Goal: Task Accomplishment & Management: Use online tool/utility

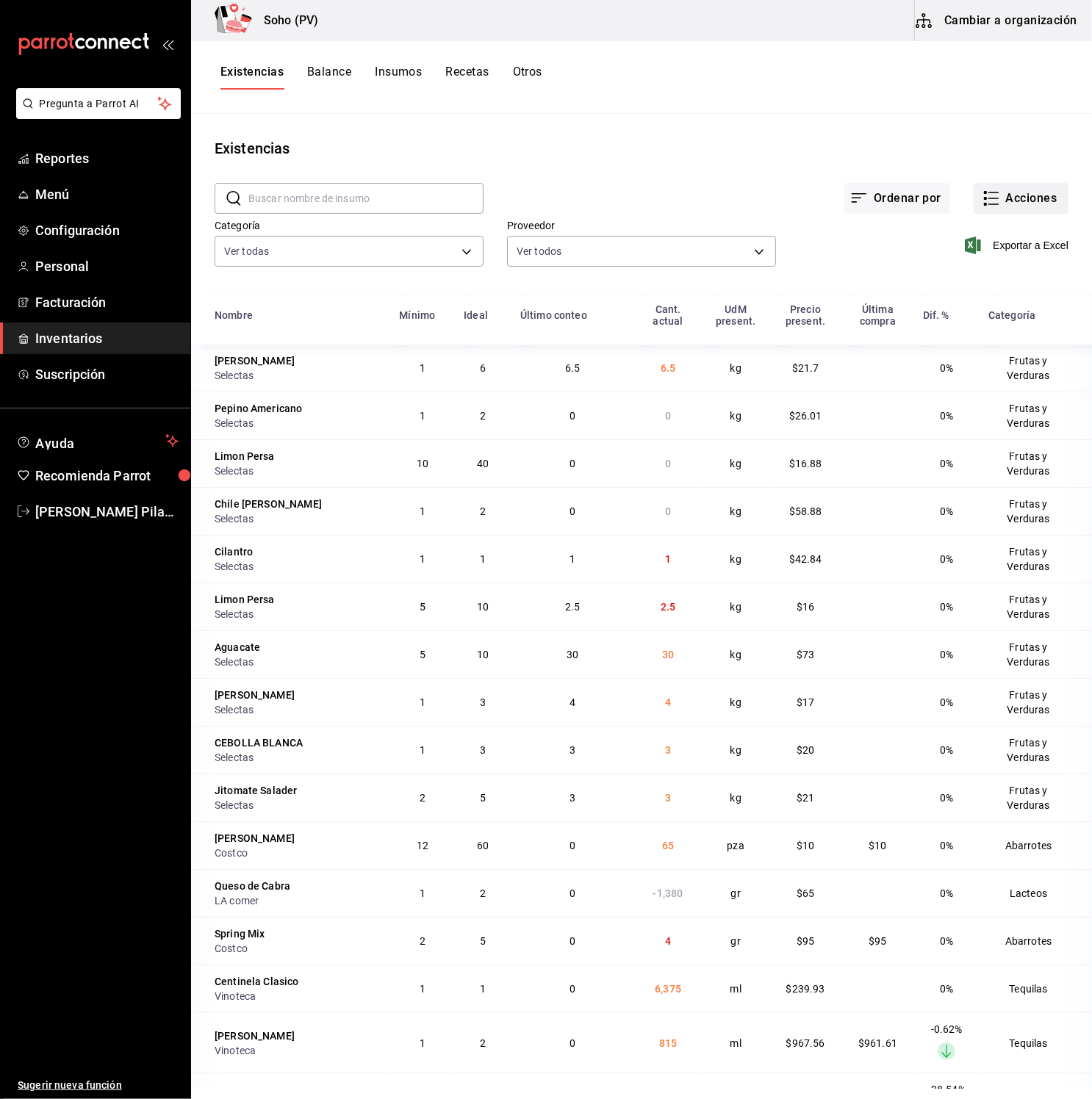
click at [1012, 195] on button "Acciones" at bounding box center [1021, 198] width 95 height 31
click at [1012, 50] on div at bounding box center [546, 550] width 1092 height 1099
click at [1016, 85] on div "Existencias Balance Insumos Recetas Otros" at bounding box center [641, 77] width 900 height 25
click at [1028, 196] on button "Acciones" at bounding box center [1021, 198] width 95 height 31
click at [962, 226] on li "Conteo" at bounding box center [1006, 239] width 147 height 39
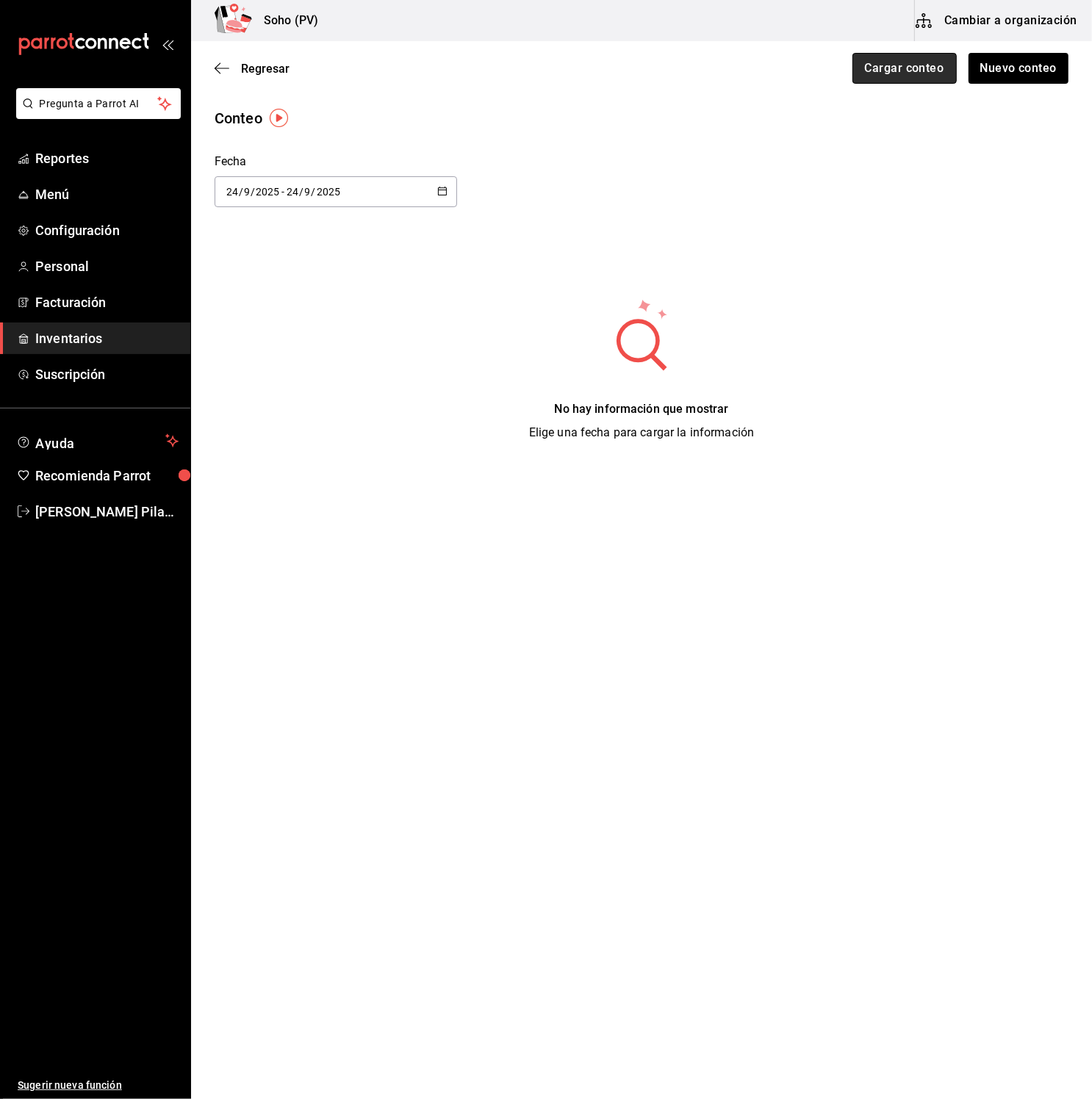
click at [927, 67] on button "Cargar conteo" at bounding box center [904, 68] width 105 height 31
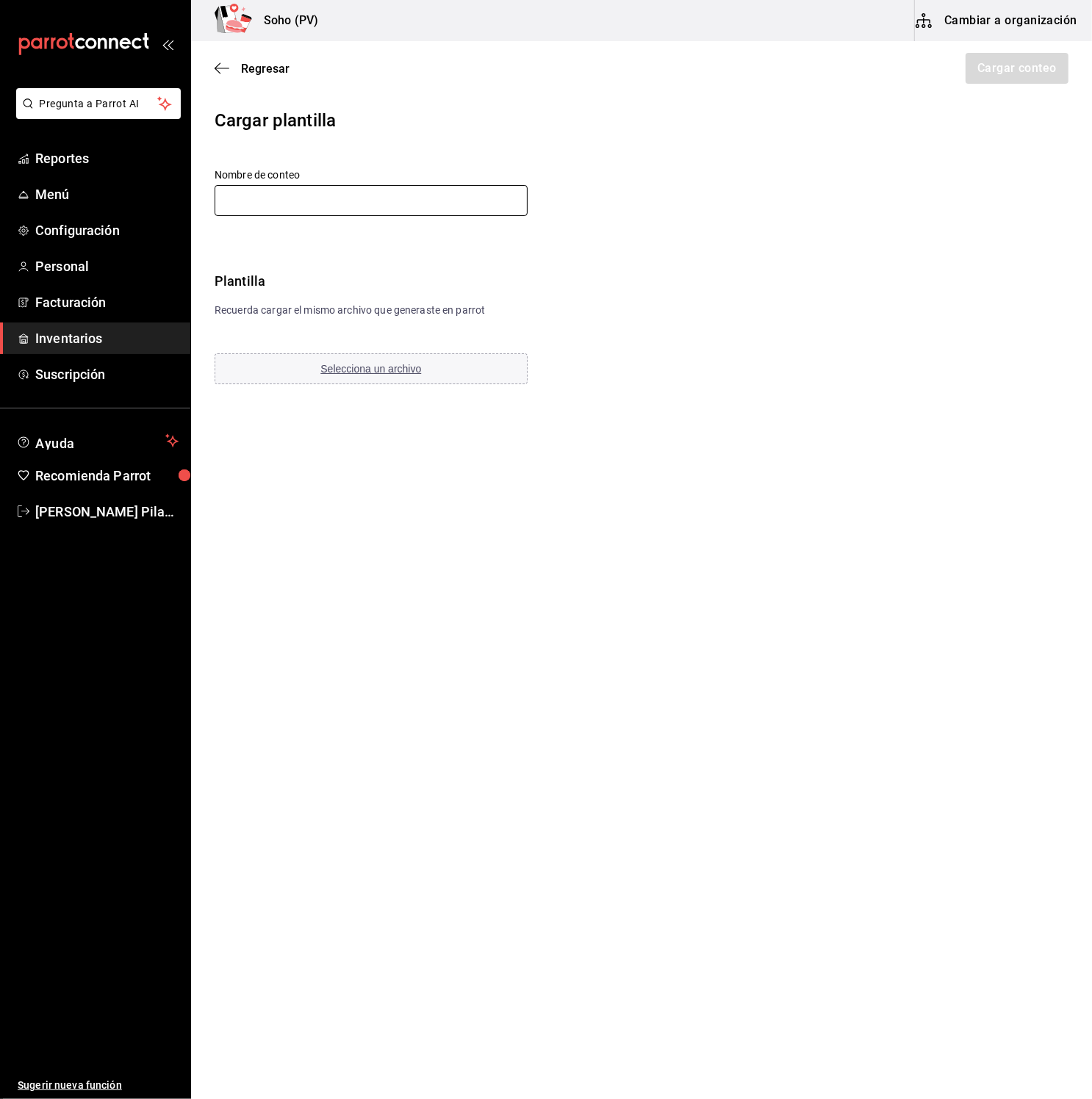
click at [349, 212] on input "text" at bounding box center [371, 200] width 313 height 31
click at [221, 194] on input "text" at bounding box center [371, 200] width 313 height 31
drag, startPoint x: 774, startPoint y: 487, endPoint x: 753, endPoint y: 489, distance: 21.1
click at [773, 488] on main "Regresar Cargar conteo Cargar plantilla Nombre de conteo Plantilla Recuerda car…" at bounding box center [641, 528] width 900 height 975
click at [391, 372] on span "Selecciona un archivo" at bounding box center [370, 368] width 100 height 11
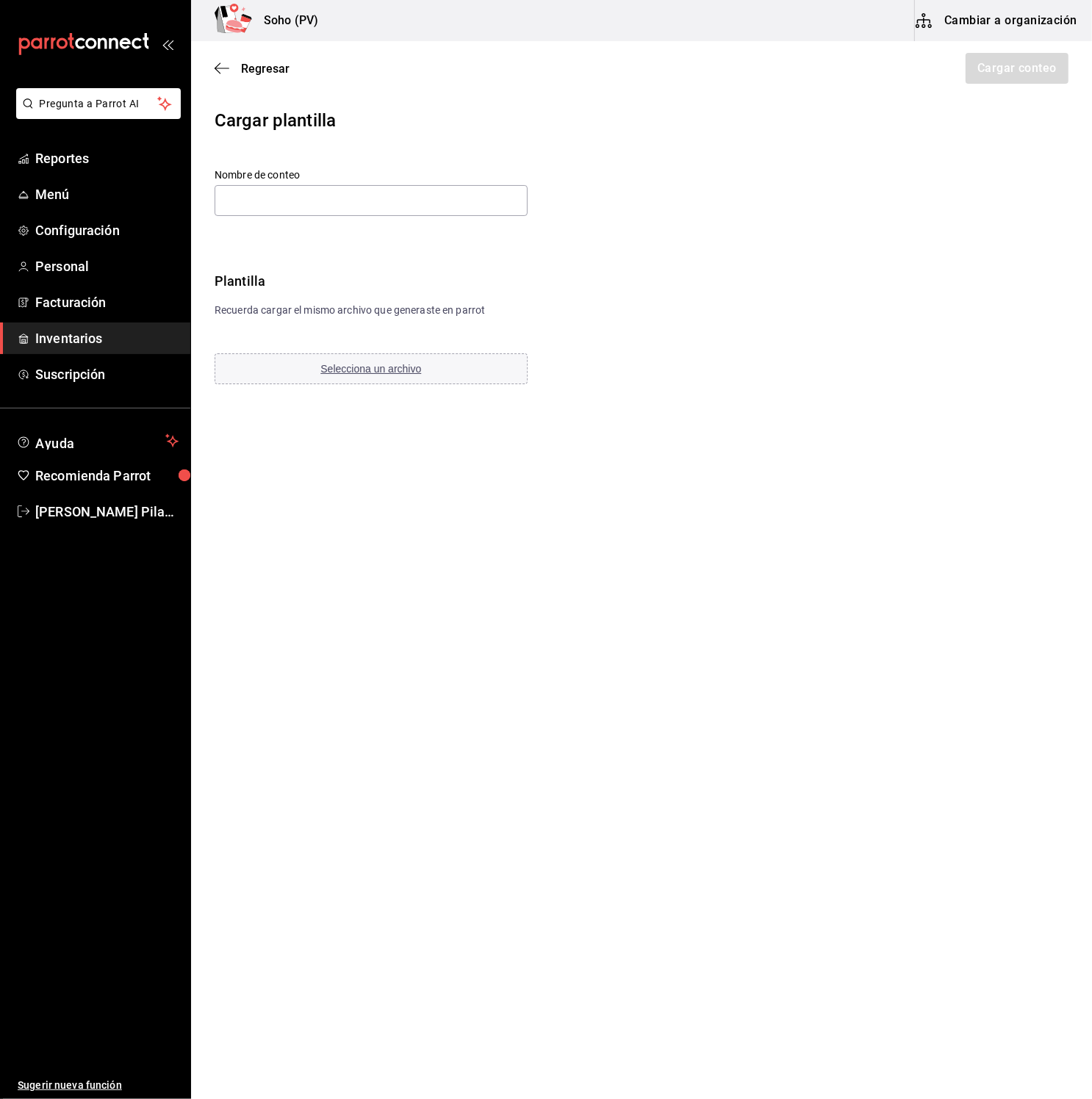
click at [95, 337] on span "Inventarios" at bounding box center [106, 338] width 143 height 20
click at [94, 337] on span "Inventarios" at bounding box center [106, 338] width 143 height 20
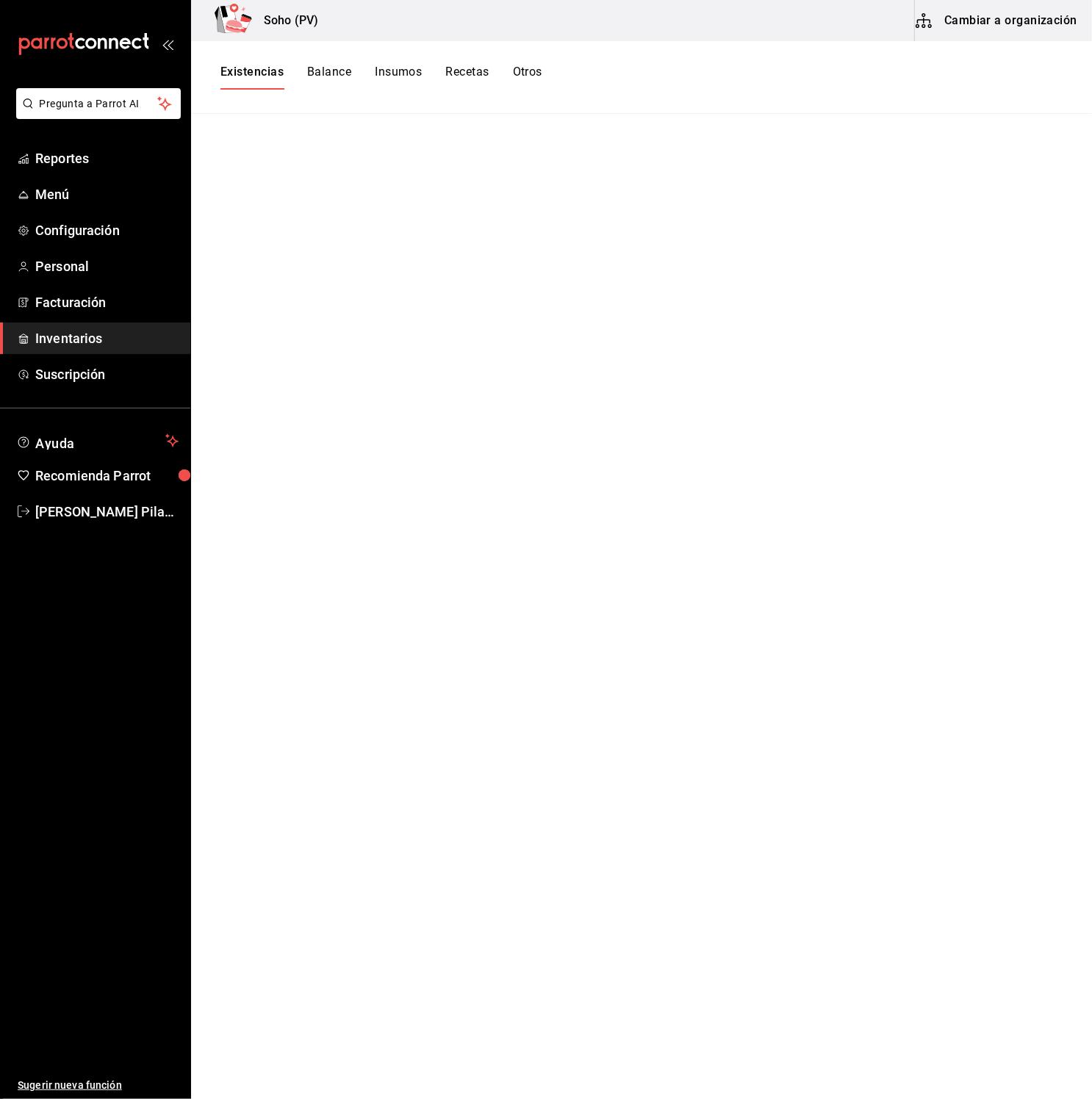
click at [98, 338] on span "Inventarios" at bounding box center [106, 338] width 143 height 20
click at [122, 338] on span "Inventarios" at bounding box center [106, 338] width 143 height 20
click at [127, 331] on span "Inventarios" at bounding box center [106, 338] width 143 height 20
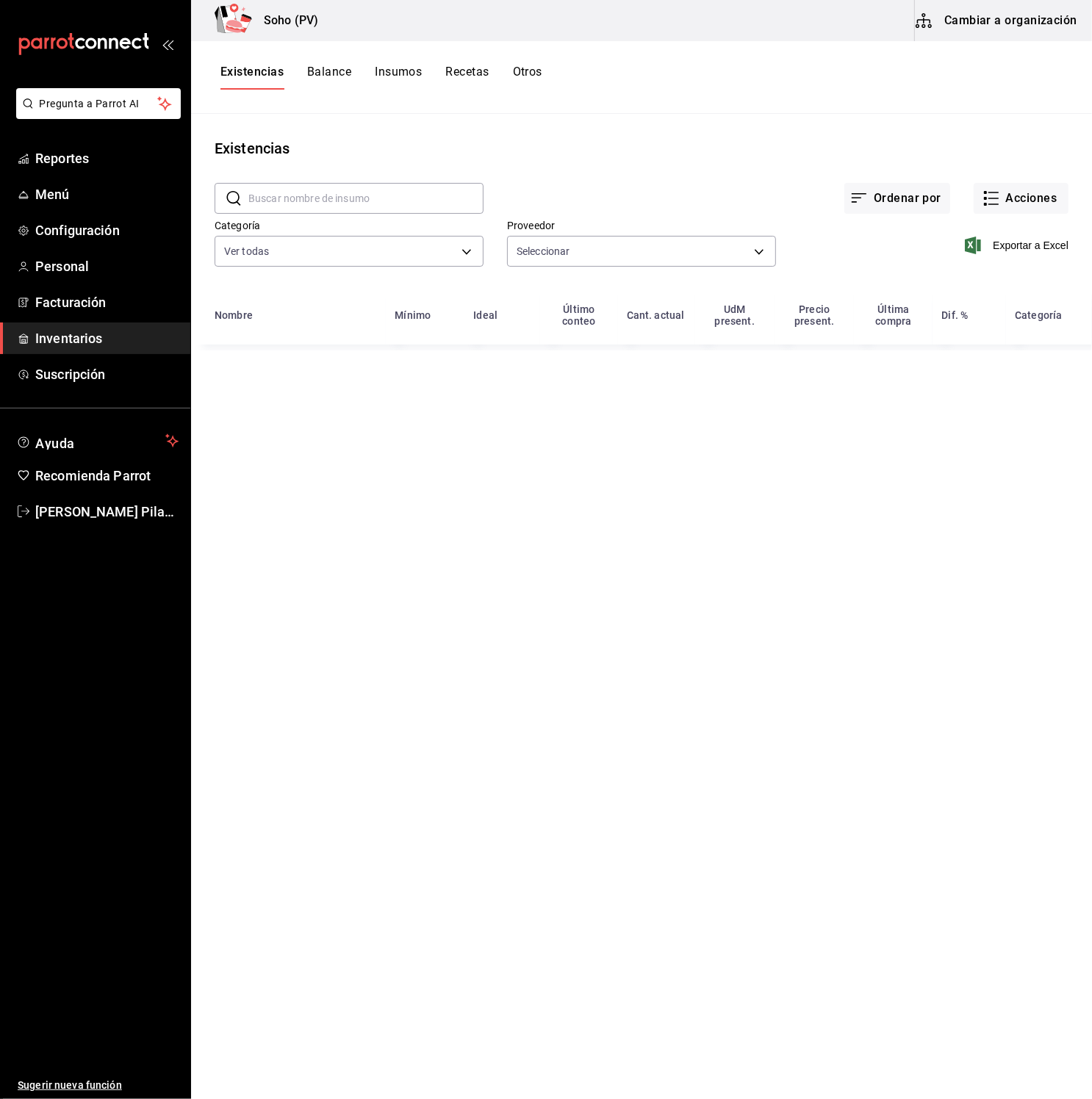
type input "3d4514a6-55ad-4ea7-a61f-16055b5070b0,319042a7-1e81-442b-9dbe-3b60175dd6c1,4536d…"
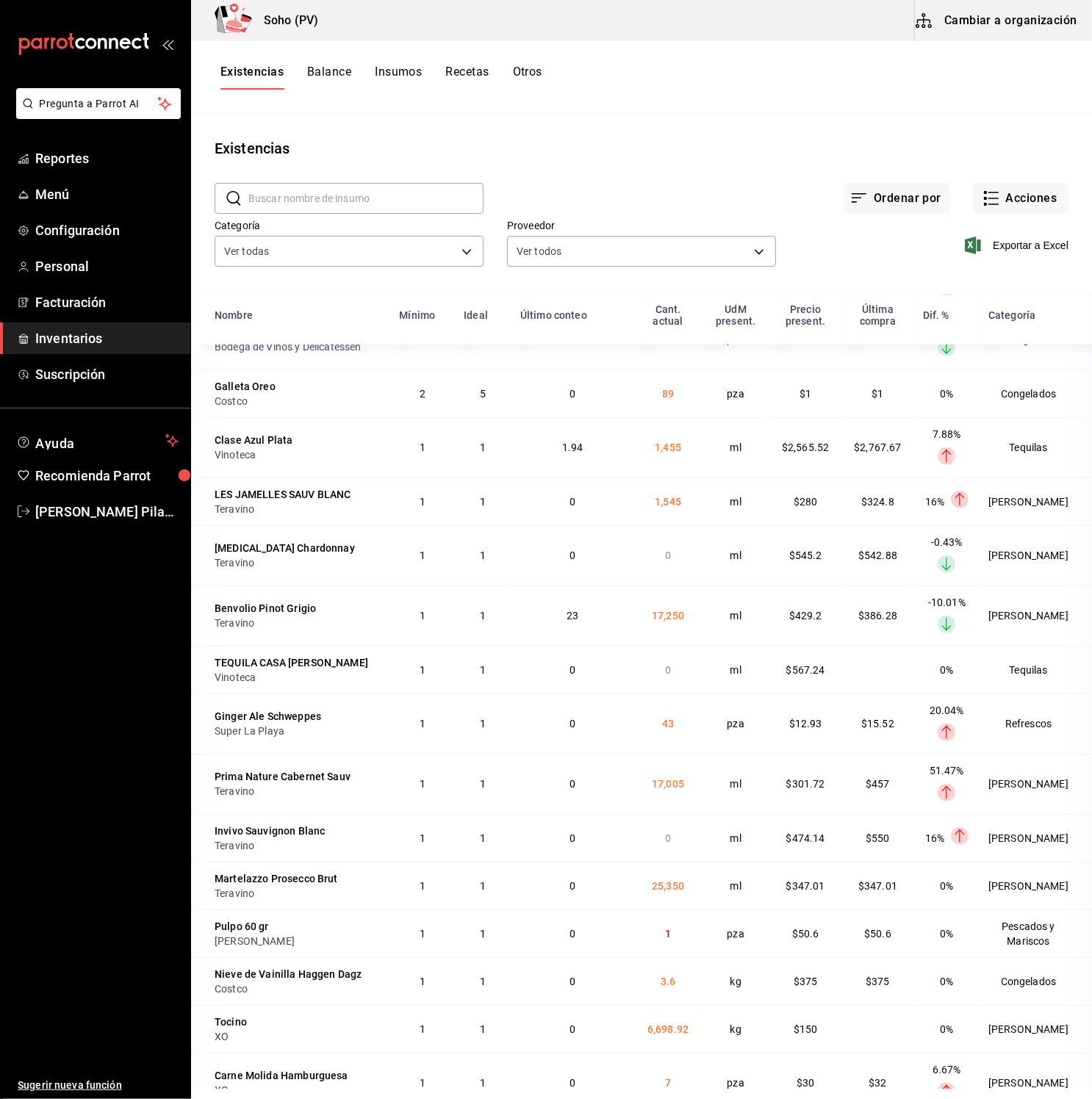
scroll to position [786, 0]
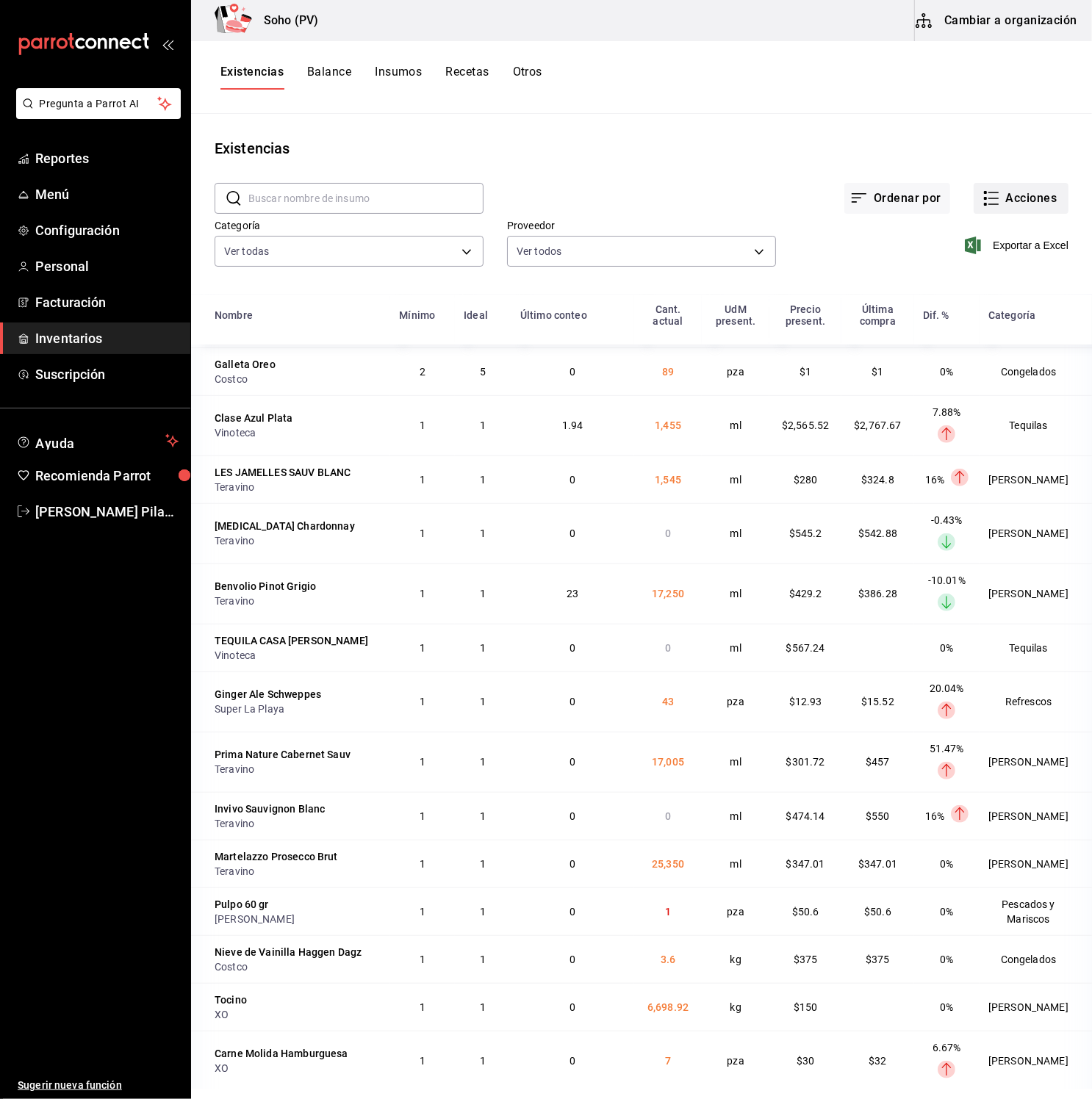
click at [1047, 196] on button "Acciones" at bounding box center [1021, 198] width 95 height 31
click at [1022, 242] on span "Conteo" at bounding box center [1006, 239] width 123 height 16
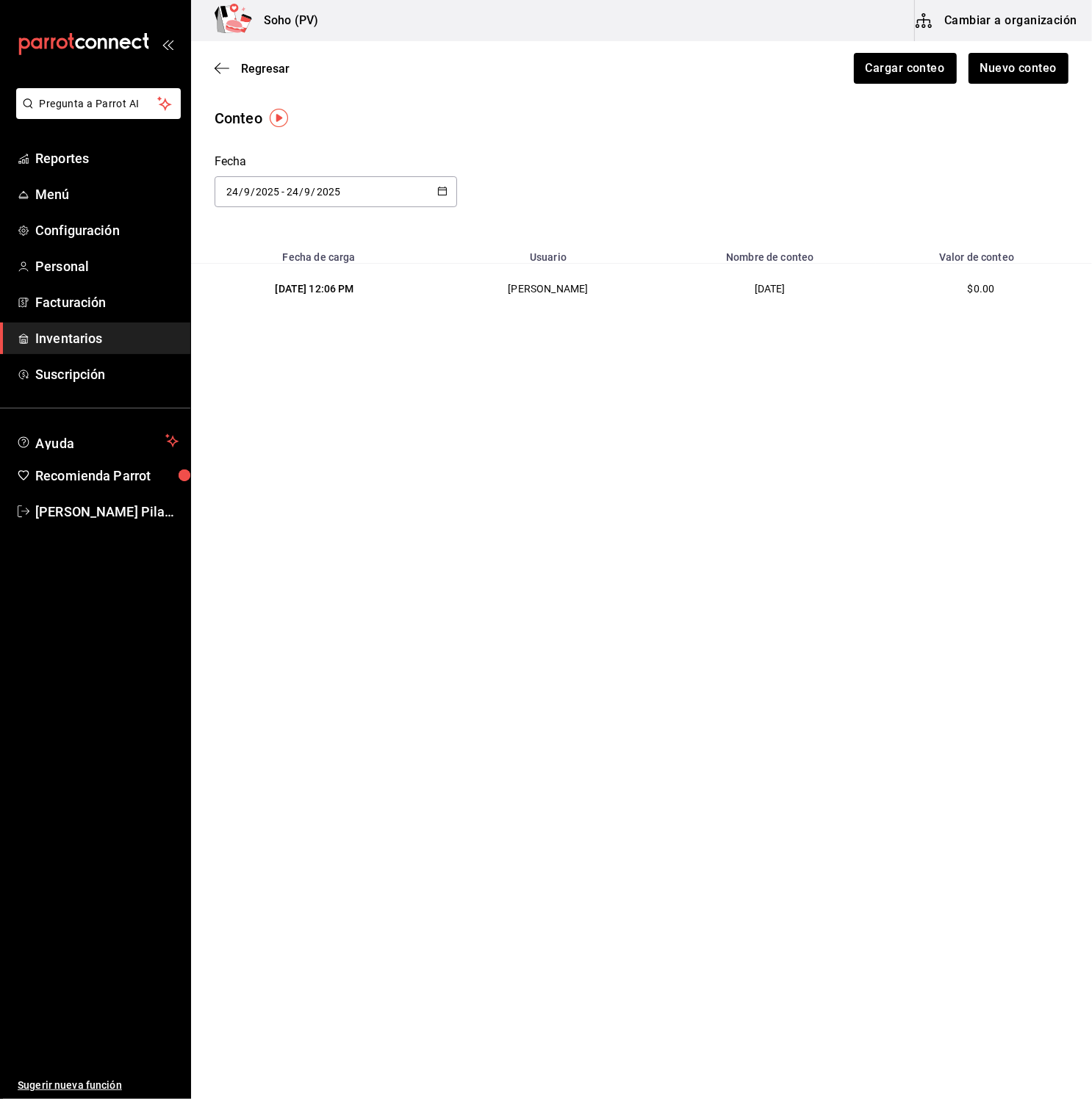
drag, startPoint x: 836, startPoint y: 559, endPoint x: 825, endPoint y: 564, distance: 12.1
click at [834, 559] on main "Regresar Cargar conteo Nuevo conteo Conteo Fecha [DATE] [DATE] - [DATE] [DATE] …" at bounding box center [641, 528] width 900 height 975
click at [113, 336] on span "Inventarios" at bounding box center [106, 338] width 143 height 20
click at [113, 337] on span "Inventarios" at bounding box center [106, 338] width 143 height 20
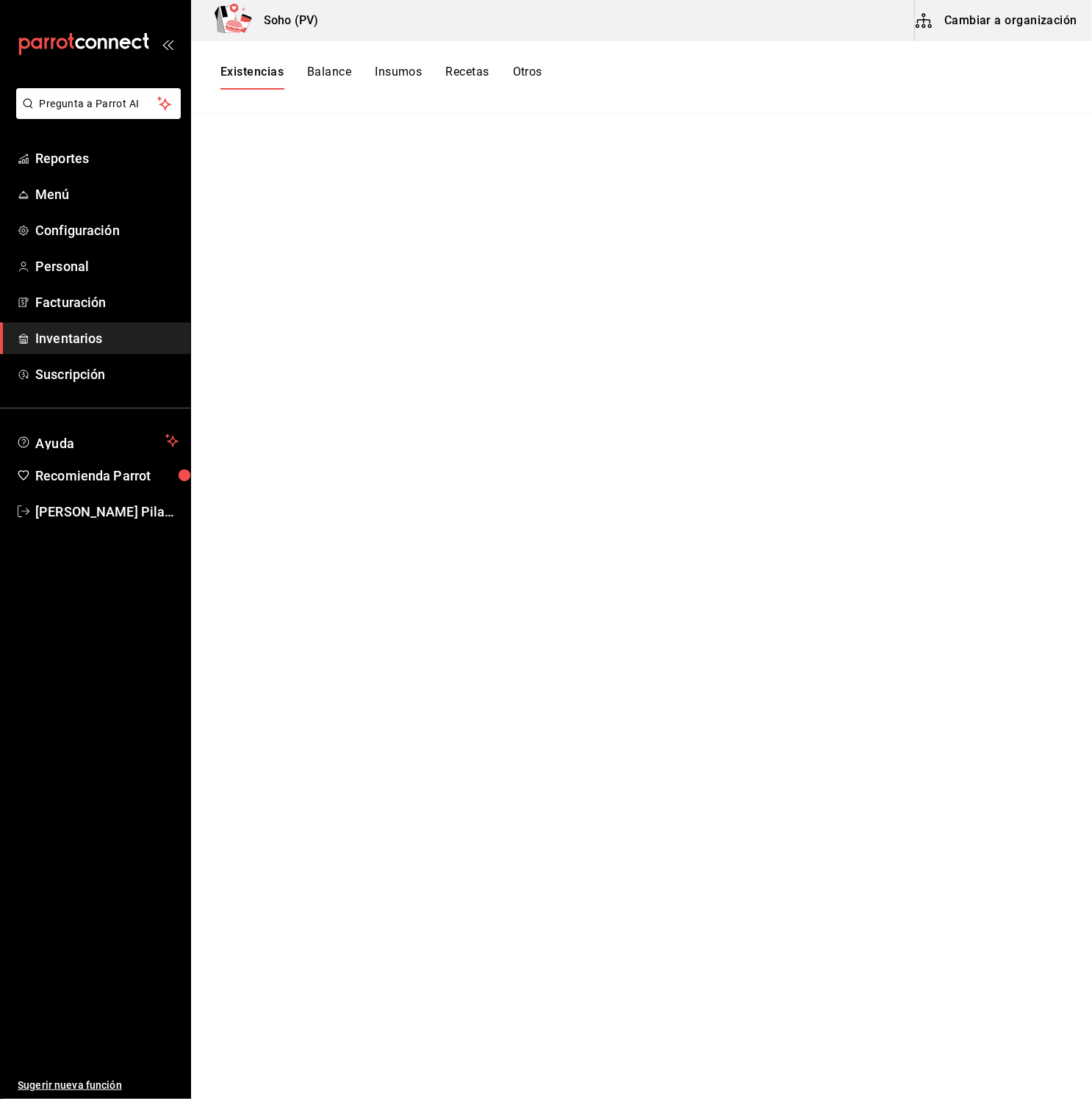
click at [74, 335] on span "Inventarios" at bounding box center [106, 338] width 143 height 20
click at [104, 325] on link "Inventarios" at bounding box center [95, 338] width 190 height 32
click at [251, 66] on button "Existencias" at bounding box center [252, 77] width 63 height 25
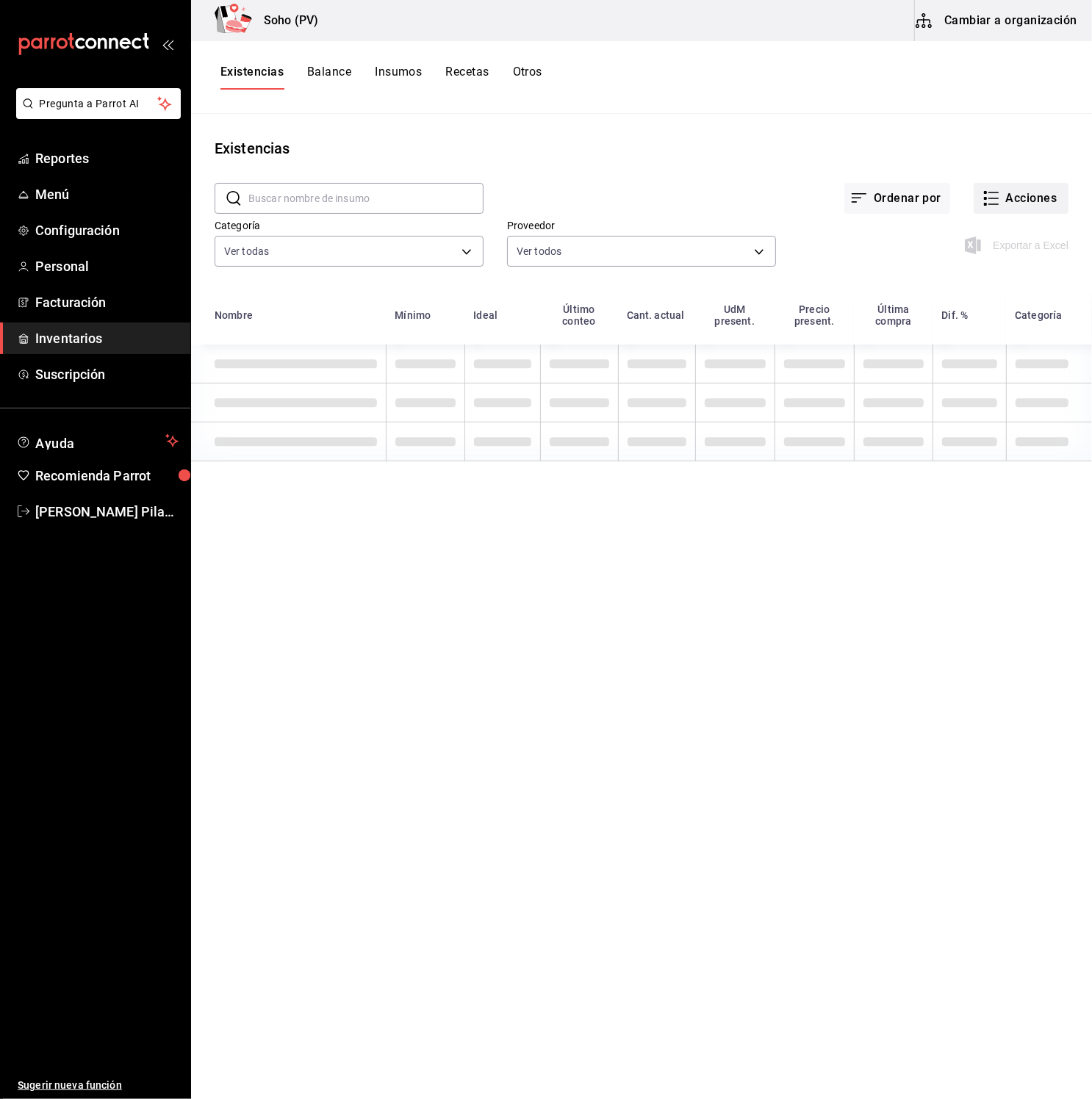
click at [1009, 195] on button "Acciones" at bounding box center [1021, 198] width 95 height 31
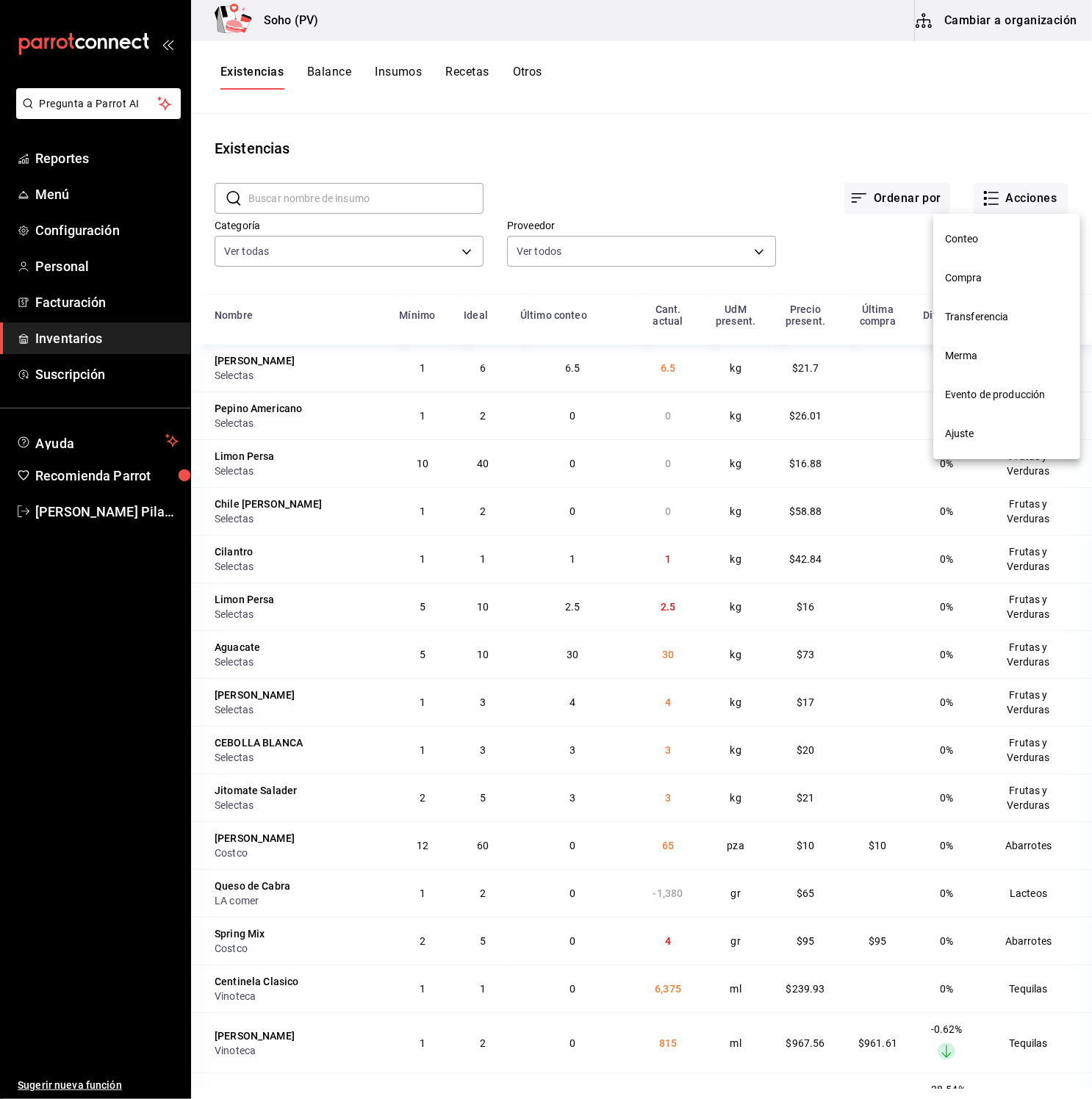
click at [967, 232] on span "Conteo" at bounding box center [1006, 239] width 123 height 16
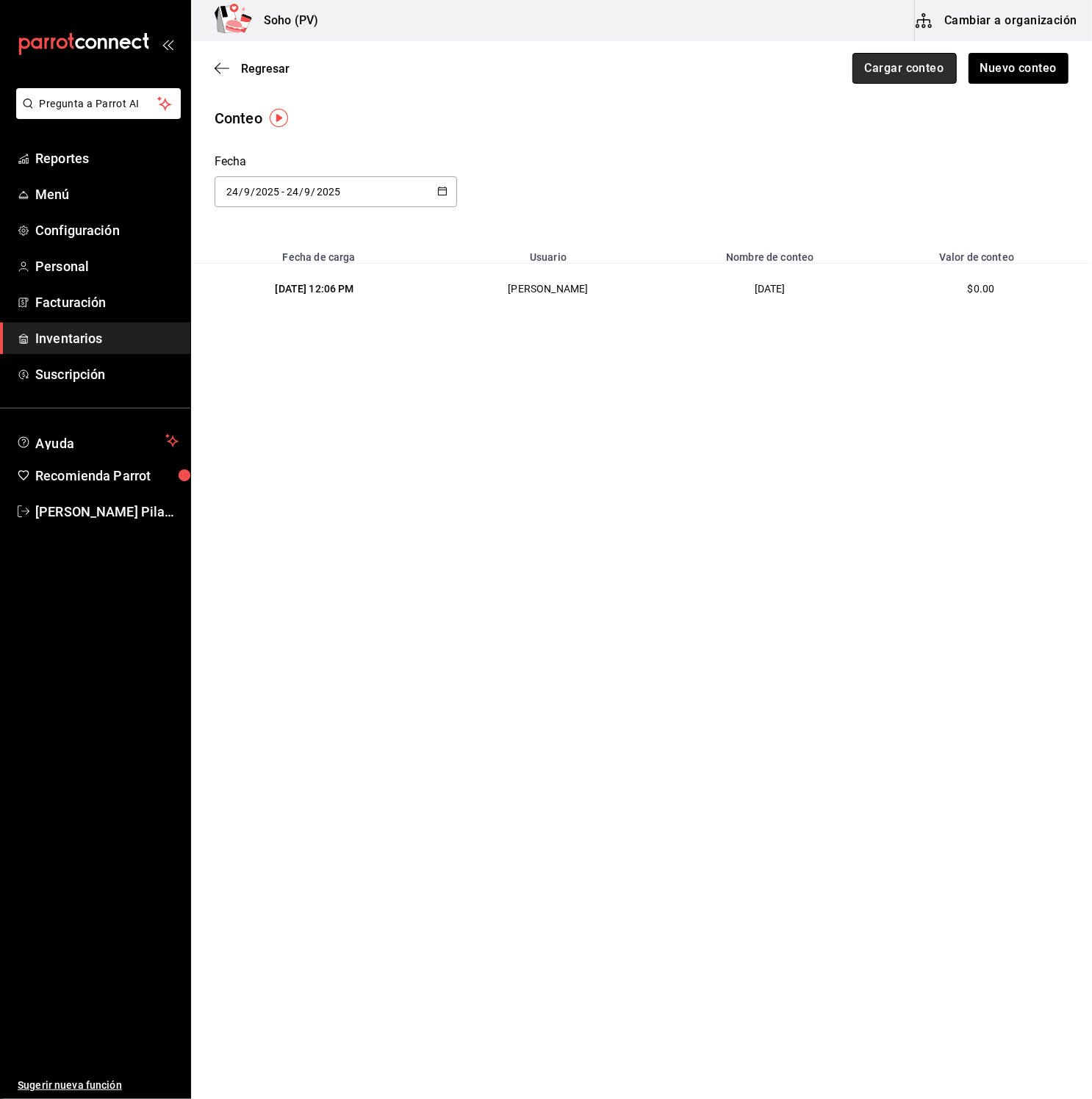
click at [896, 65] on button "Cargar conteo" at bounding box center [904, 68] width 105 height 31
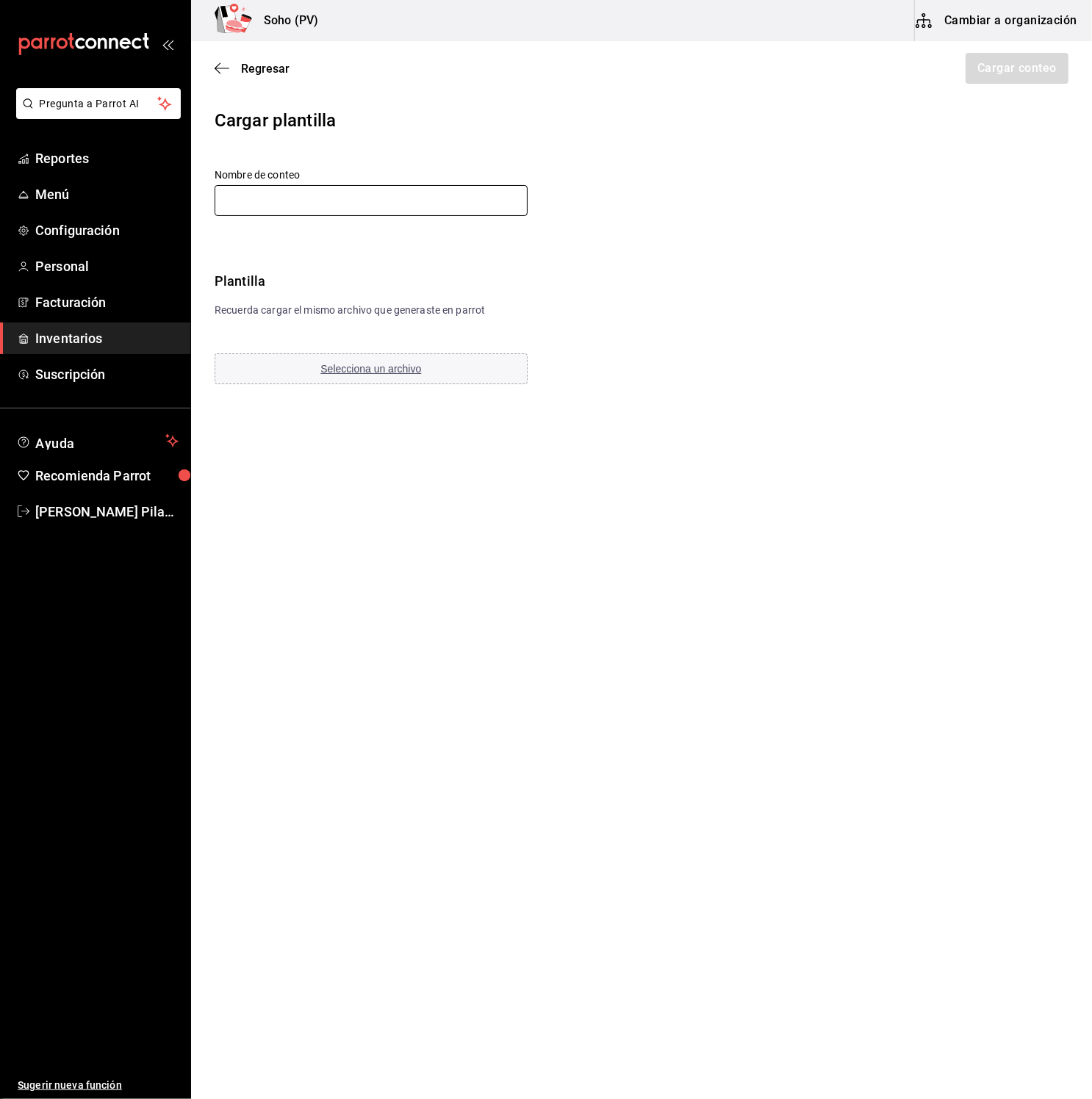
click at [367, 205] on input "text" at bounding box center [371, 200] width 313 height 31
type input "[DATE]"
click at [521, 454] on main "Regresar Cargar conteo Cargar plantilla Nombre de conteo [DATE] Plantilla Recue…" at bounding box center [641, 528] width 900 height 975
click at [455, 375] on button "Selecciona un archivo" at bounding box center [371, 368] width 313 height 31
click at [440, 375] on button "Selecciona un archivo" at bounding box center [371, 368] width 313 height 31
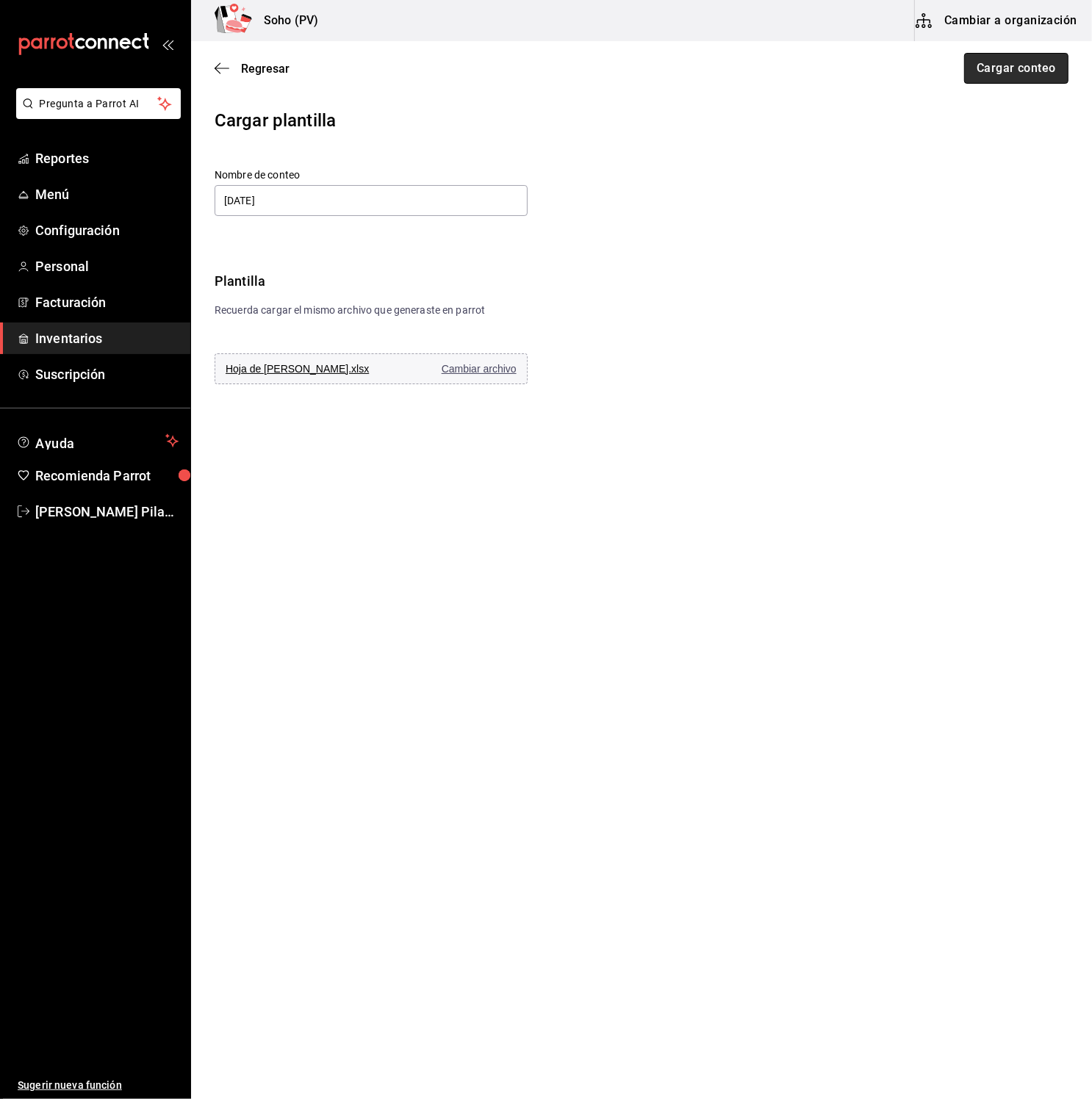
click at [1037, 76] on button "Cargar conteo" at bounding box center [1016, 68] width 105 height 31
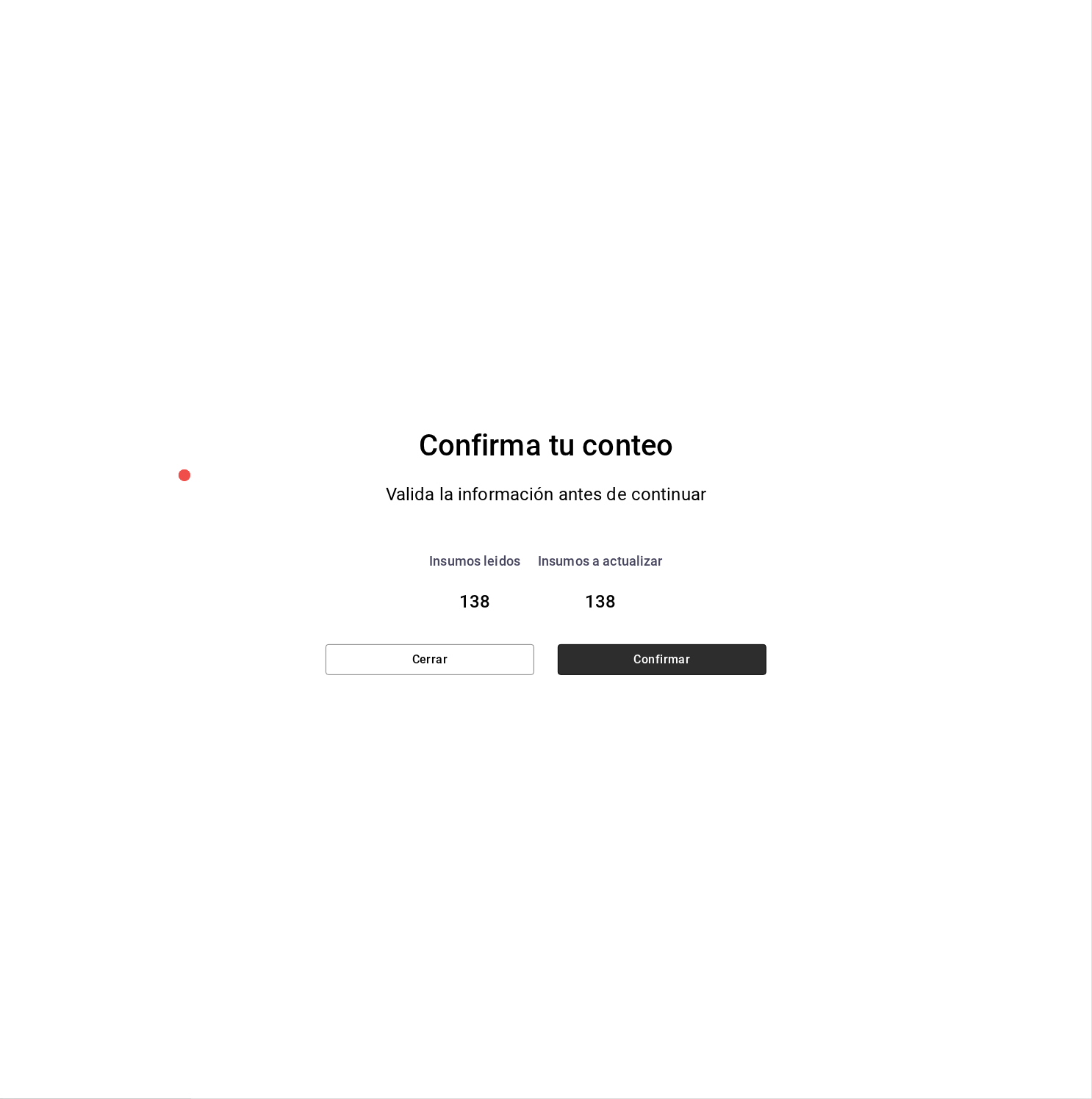
click at [710, 663] on button "Confirmar" at bounding box center [661, 659] width 208 height 31
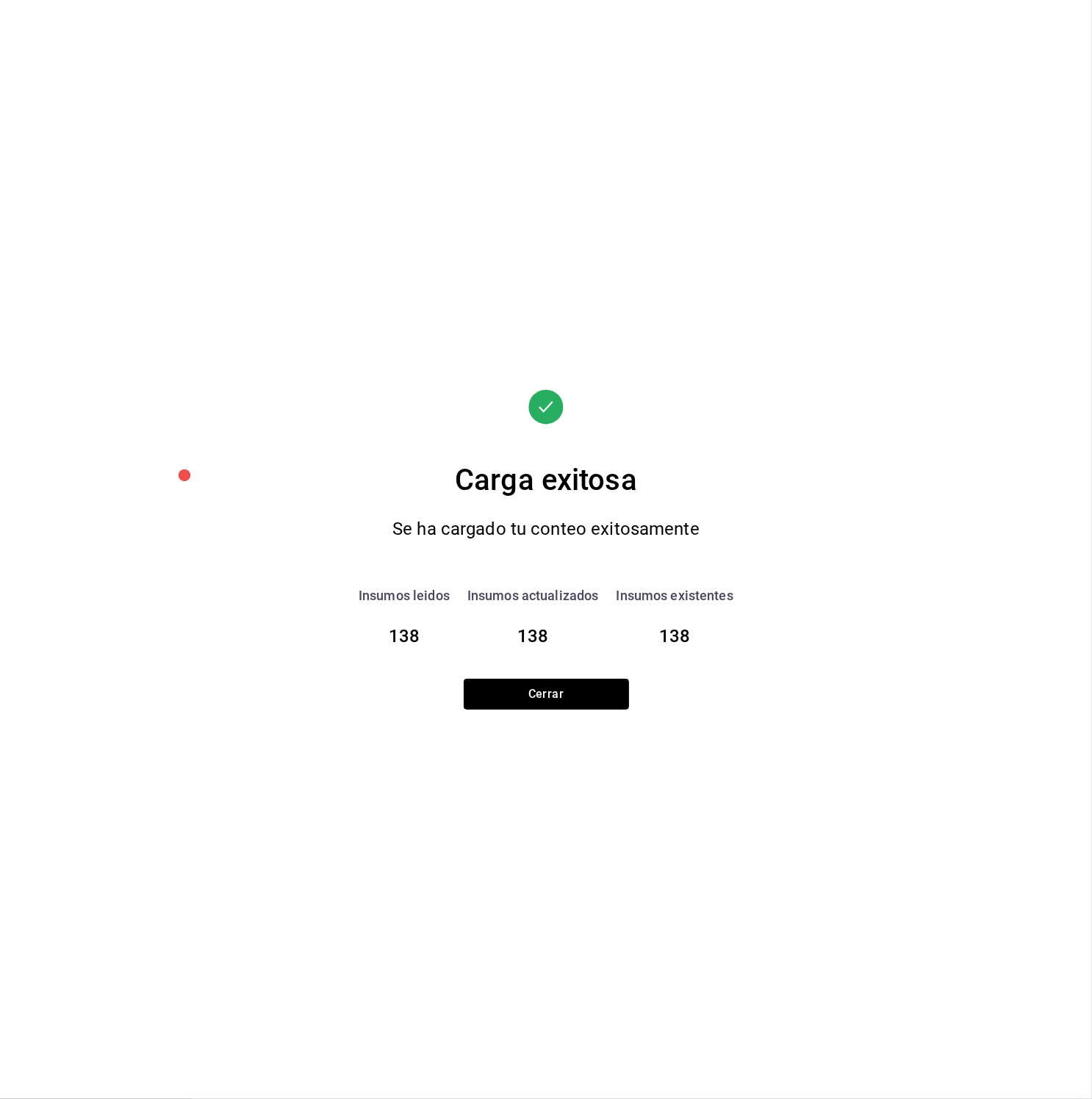
click at [587, 685] on button "Cerrar" at bounding box center [546, 694] width 165 height 31
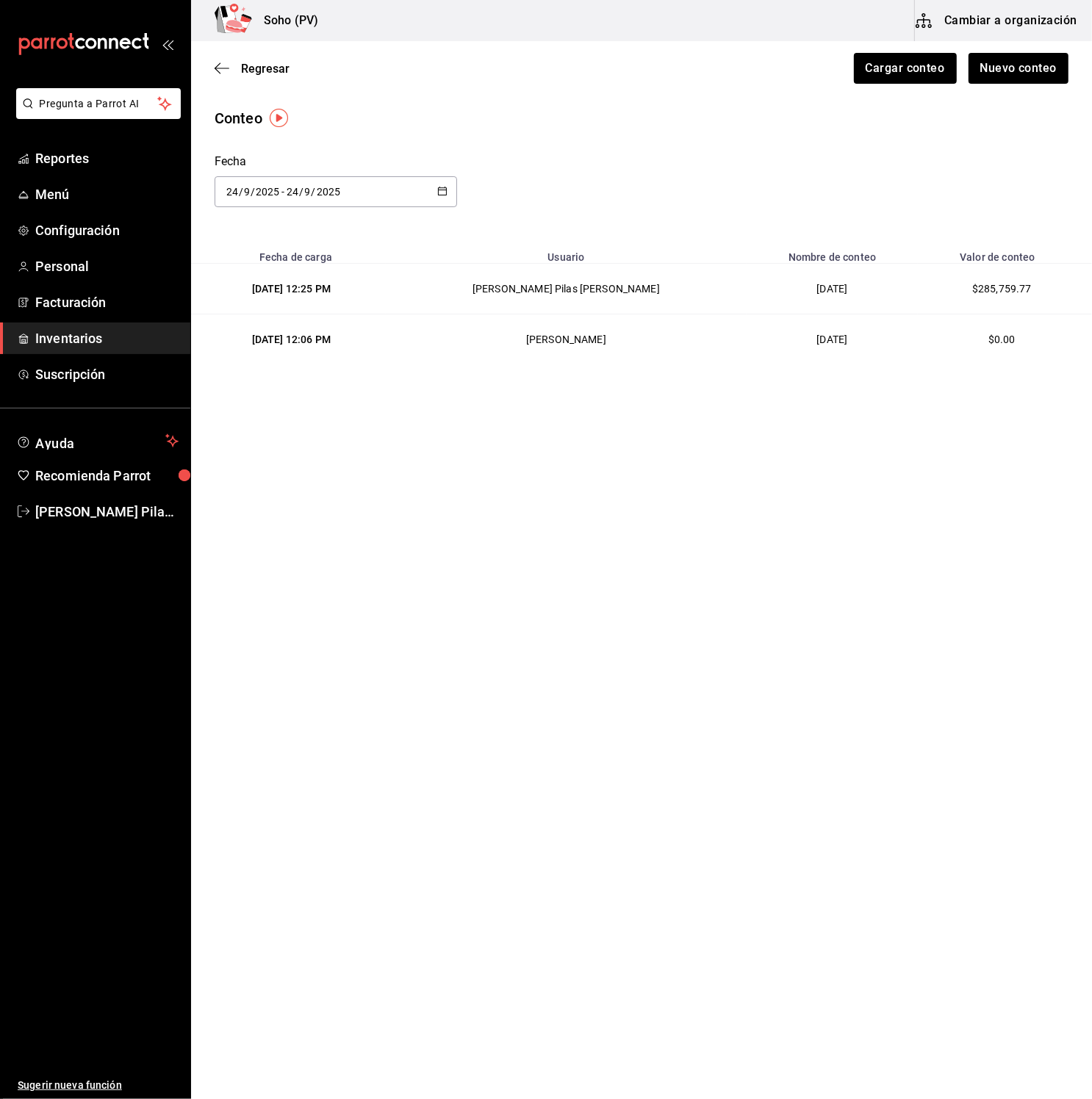
click at [914, 546] on main "Regresar Cargar conteo Nuevo conteo Conteo Fecha [DATE] [DATE] - [DATE] [DATE] …" at bounding box center [641, 528] width 900 height 975
click at [215, 69] on icon "button" at bounding box center [222, 68] width 15 height 13
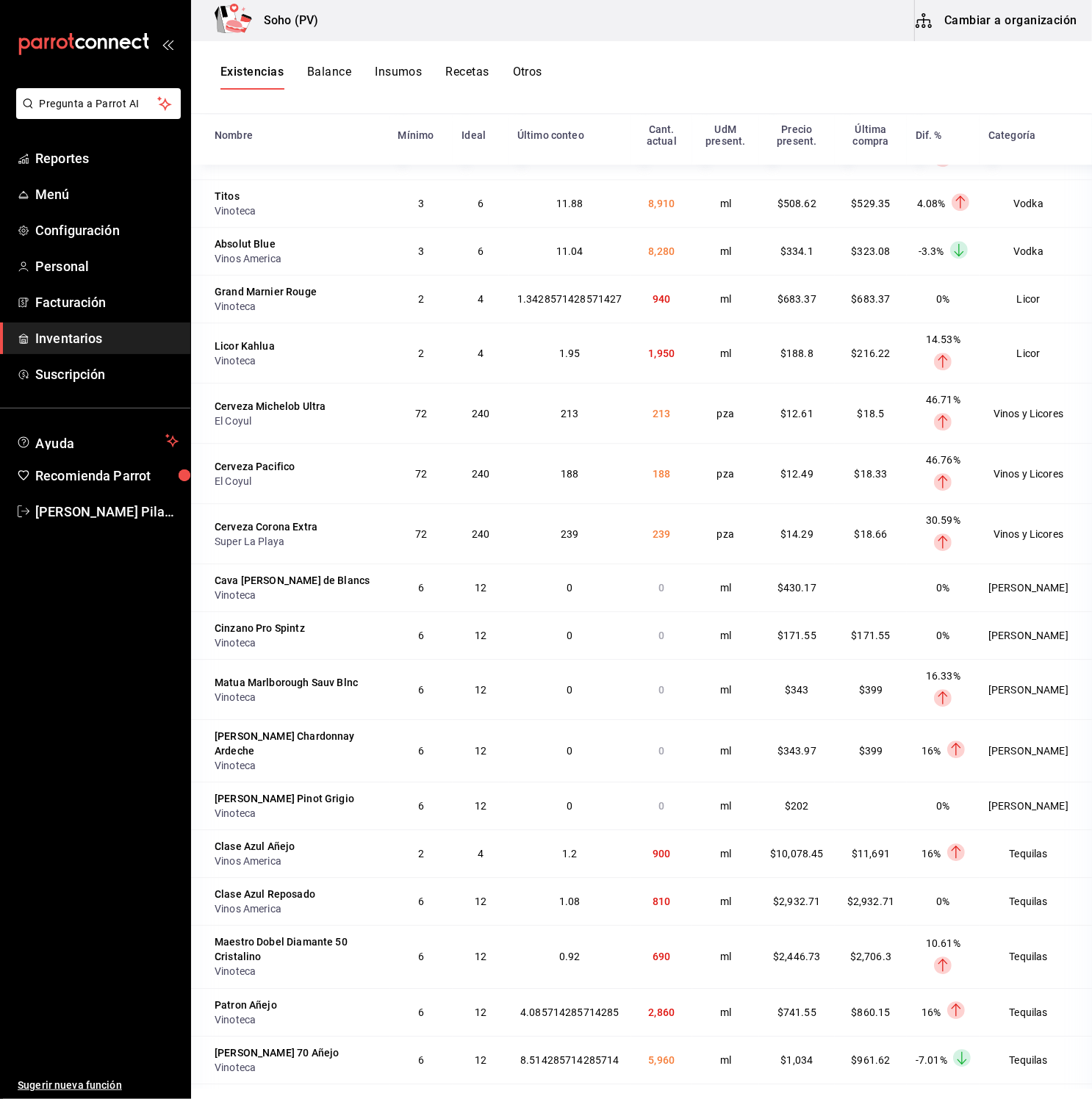
scroll to position [3097, 0]
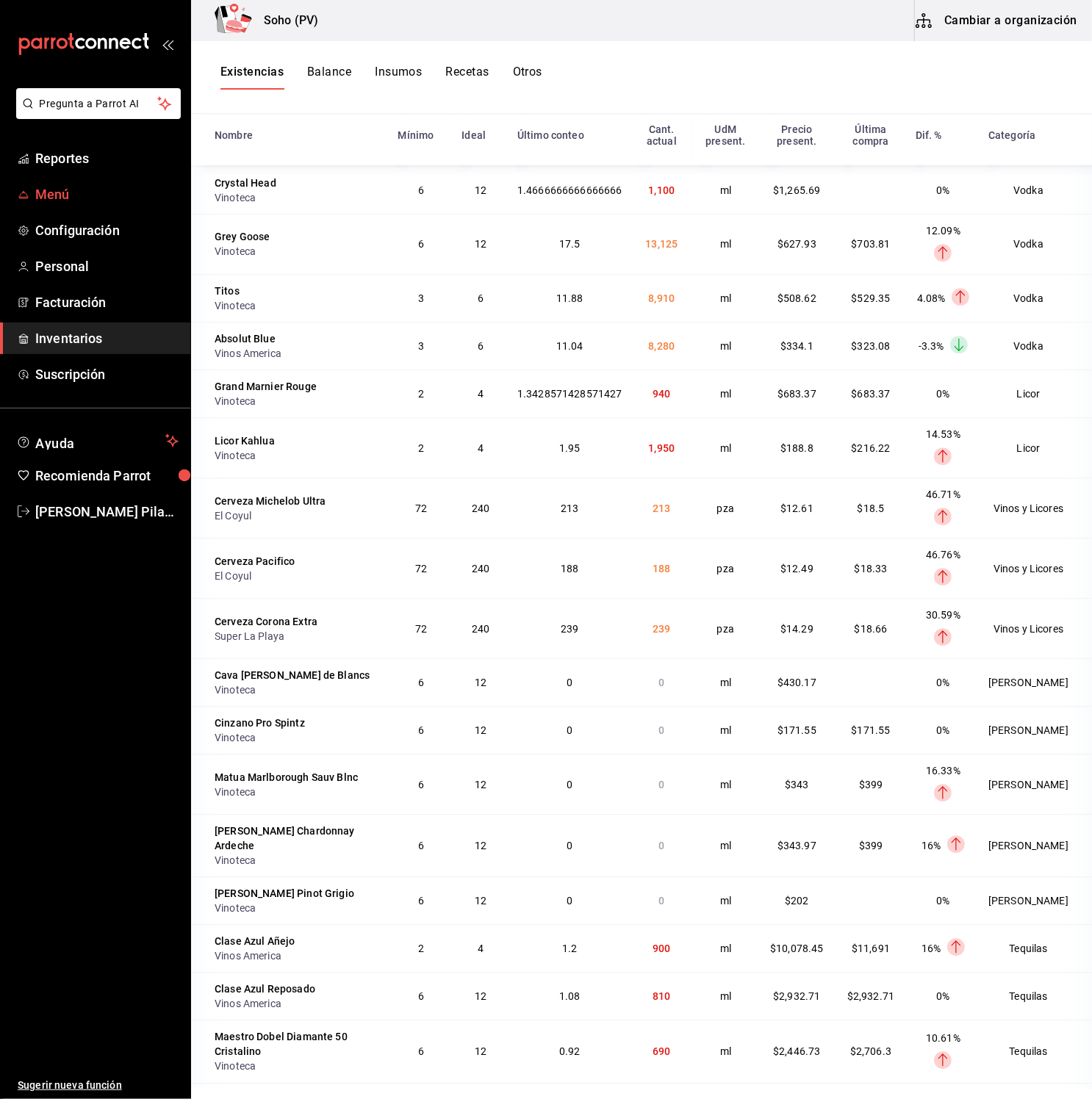
click at [79, 197] on span "Menú" at bounding box center [106, 194] width 143 height 20
